Goal: Browse casually

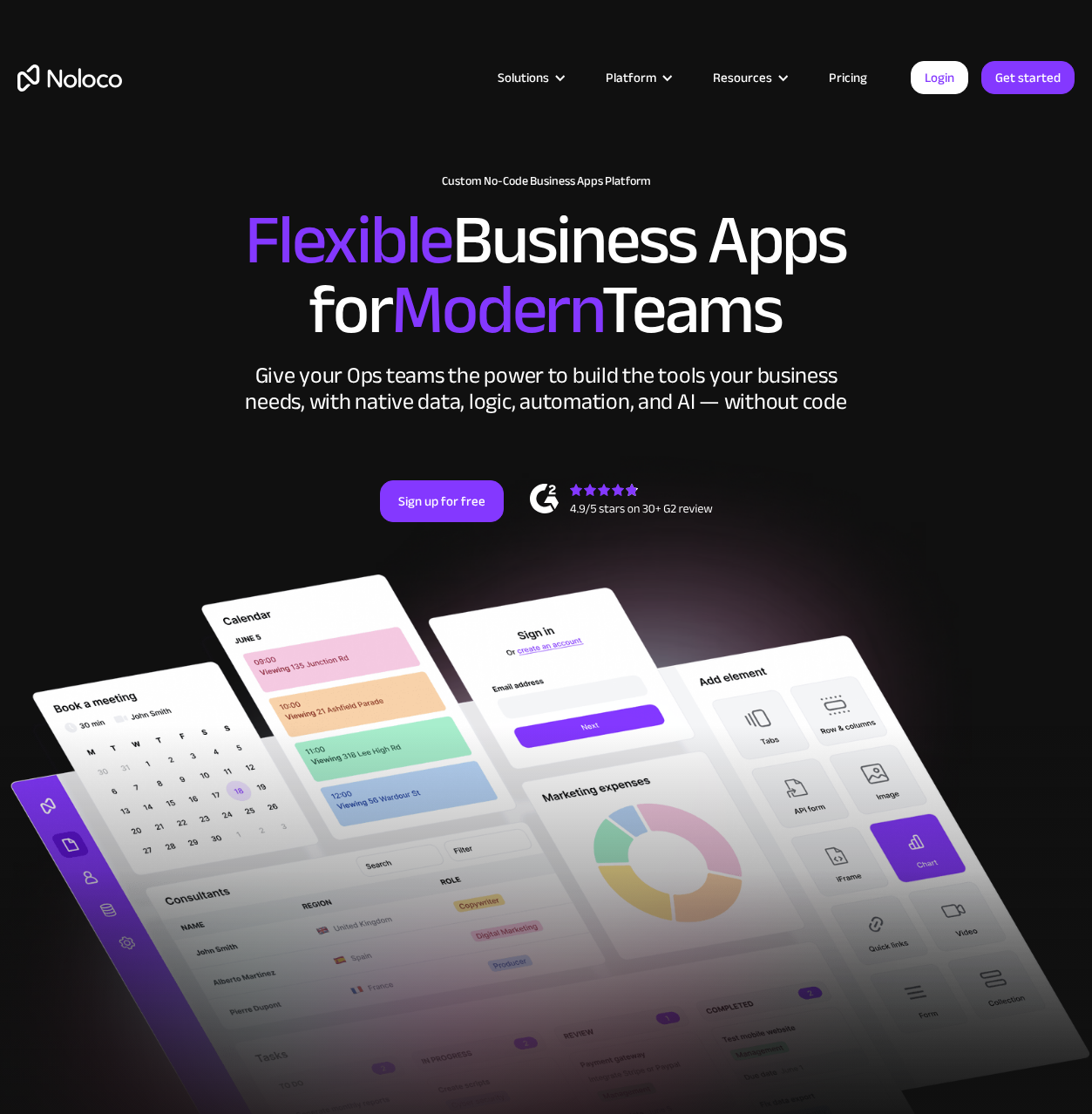
click at [675, 386] on div "Give your Ops teams the power to build the tools your business needs, with nati…" at bounding box center [546, 389] width 610 height 52
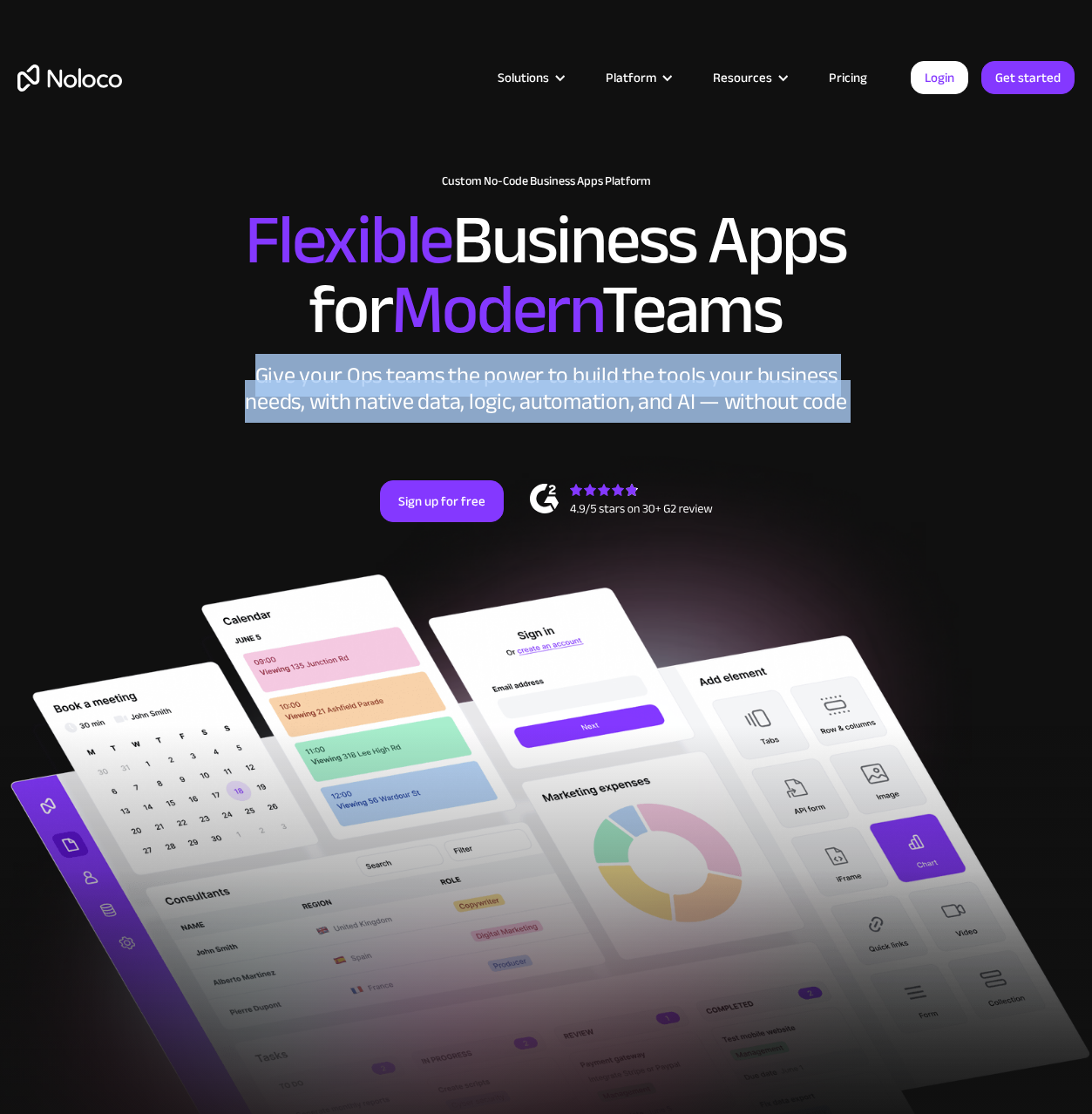
click at [675, 386] on div "Give your Ops teams the power to build the tools your business needs, with nati…" at bounding box center [546, 389] width 610 height 52
click at [635, 400] on div "Give your Ops teams the power to build the tools your business needs, with nati…" at bounding box center [546, 389] width 610 height 52
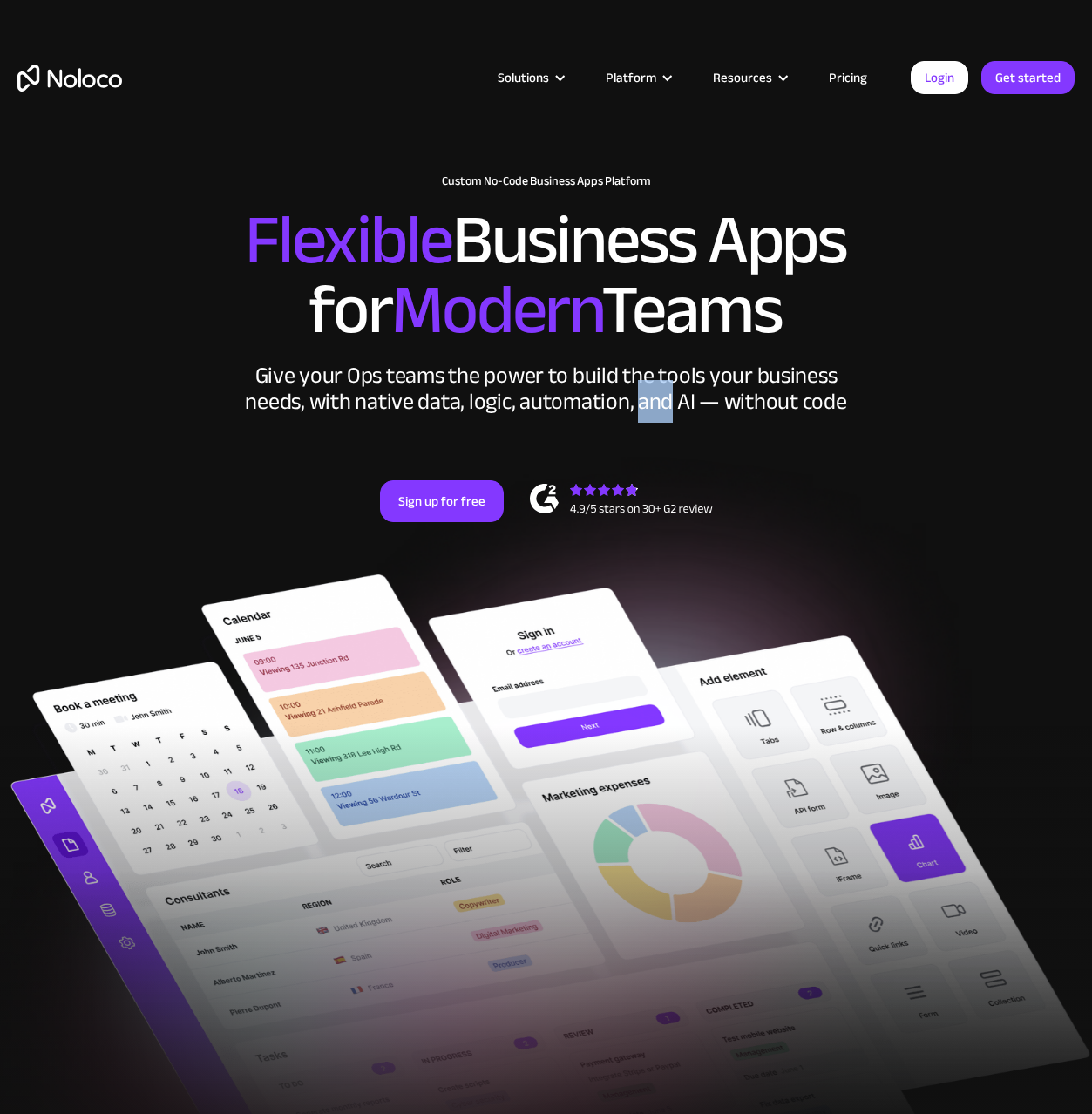
click at [635, 400] on div "Give your Ops teams the power to build the tools your business needs, with nati…" at bounding box center [546, 389] width 610 height 52
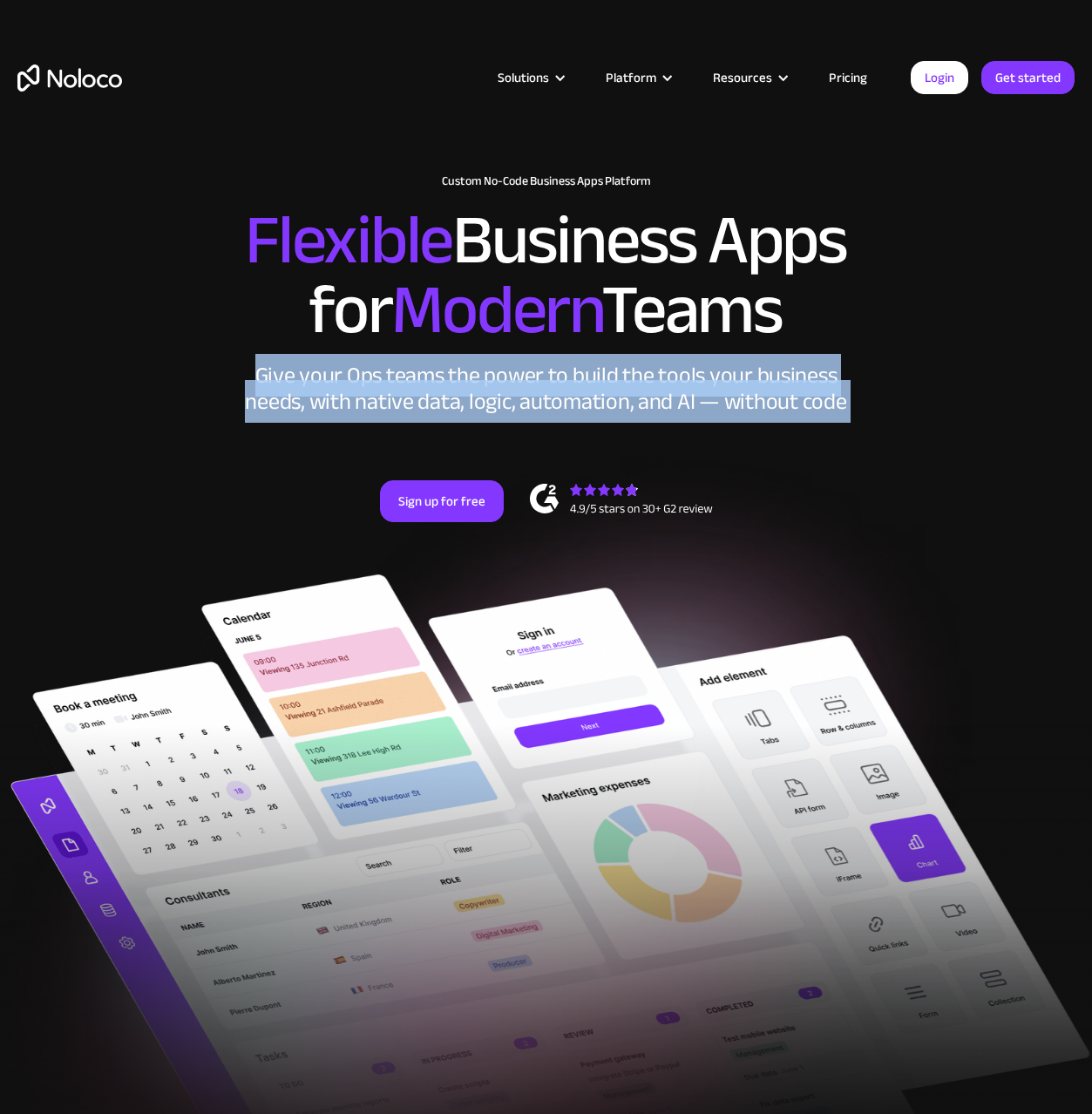
click at [635, 400] on div "Give your Ops teams the power to build the tools your business needs, with nati…" at bounding box center [546, 389] width 610 height 52
click at [767, 391] on div "Give your Ops teams the power to build the tools your business needs, with nati…" at bounding box center [546, 389] width 610 height 52
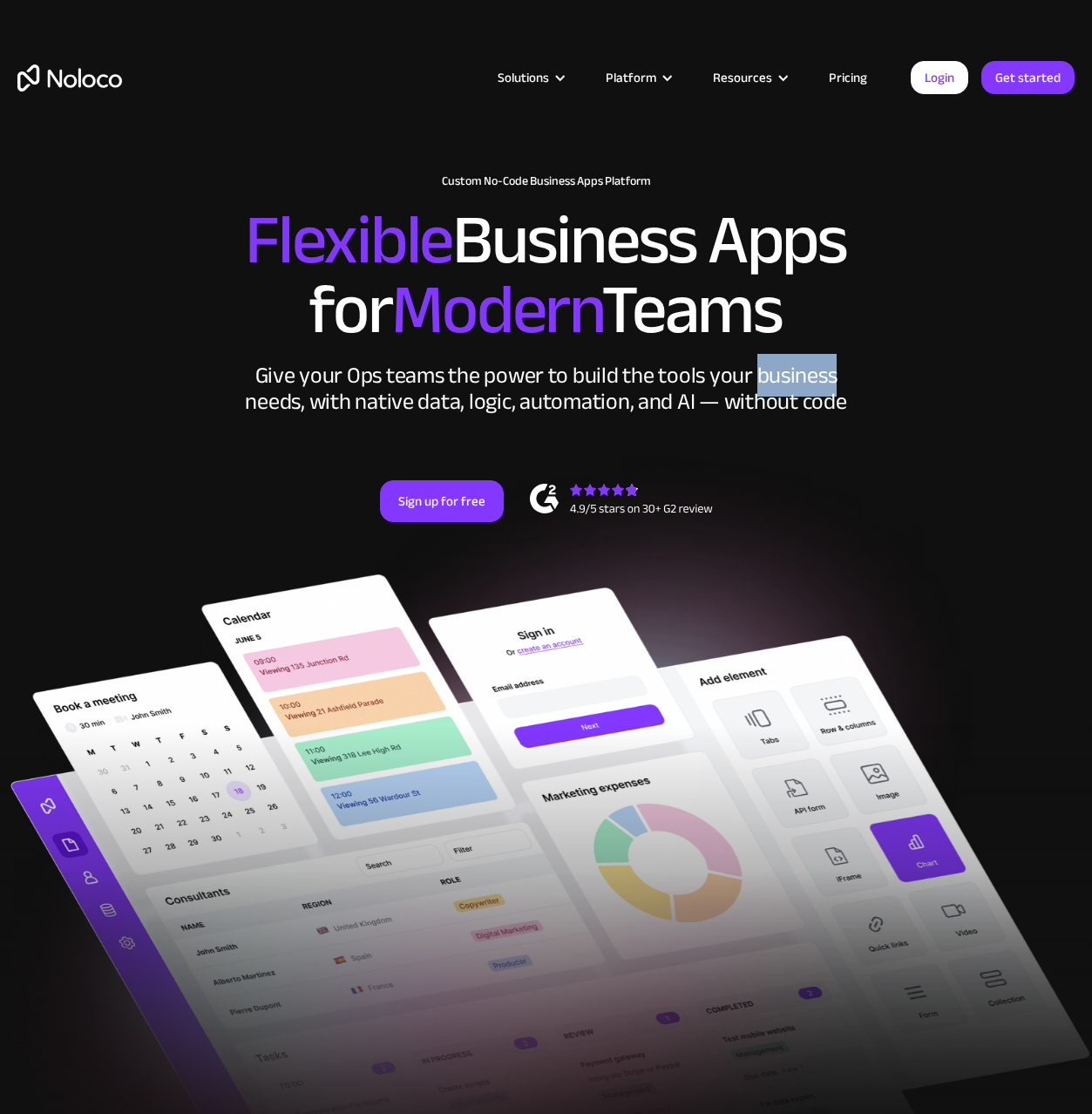
click at [767, 391] on div "Give your Ops teams the power to build the tools your business needs, with nati…" at bounding box center [546, 389] width 610 height 52
click at [508, 264] on span "Modern" at bounding box center [496, 310] width 210 height 130
